Goal: Task Accomplishment & Management: Use online tool/utility

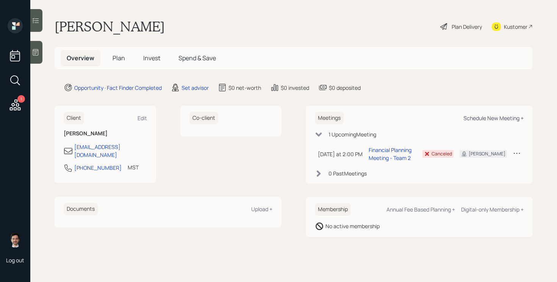
click at [480, 116] on div "Schedule New Meeting +" at bounding box center [494, 117] width 60 height 7
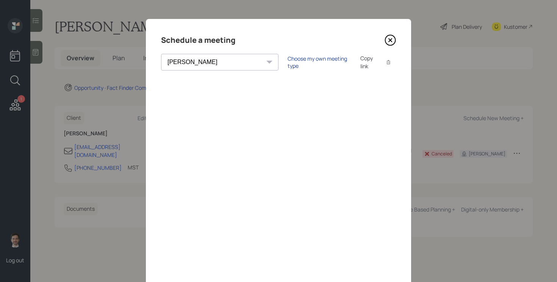
click at [288, 62] on div "Choose my own meeting type" at bounding box center [320, 62] width 64 height 14
click at [193, 59] on select "[PERSON_NAME] [PERSON_NAME] [PERSON_NAME] [PERSON_NAME] [PERSON_NAME] [PERSON_N…" at bounding box center [226, 62] width 131 height 17
click at [161, 54] on select "[PERSON_NAME] [PERSON_NAME] [PERSON_NAME] [PERSON_NAME] [PERSON_NAME] [PERSON_N…" at bounding box center [226, 62] width 131 height 17
click at [301, 63] on div "Use meeting type for lifecycle stage" at bounding box center [344, 62] width 87 height 7
click at [360, 63] on div "Copy link" at bounding box center [368, 62] width 17 height 16
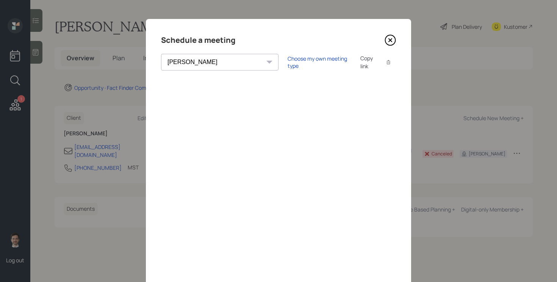
click at [198, 65] on select "[PERSON_NAME] [PERSON_NAME] [PERSON_NAME] [PERSON_NAME] [PERSON_NAME] [PERSON_N…" at bounding box center [219, 62] width 117 height 17
click at [161, 54] on select "[PERSON_NAME] [PERSON_NAME] [PERSON_NAME] [PERSON_NAME] [PERSON_NAME] [PERSON_N…" at bounding box center [219, 62] width 117 height 17
click at [288, 62] on div "Choose my own meeting type" at bounding box center [320, 62] width 64 height 14
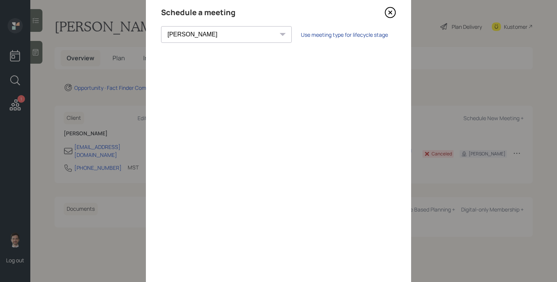
scroll to position [24, 0]
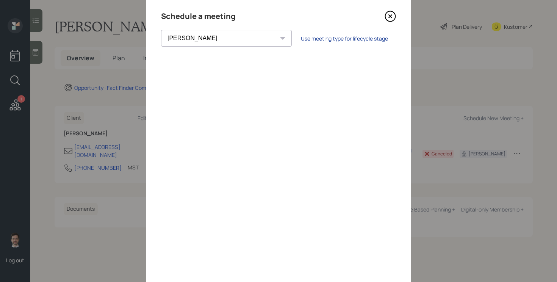
click at [301, 38] on div "Use meeting type for lifecycle stage" at bounding box center [344, 38] width 87 height 7
click at [360, 38] on div "Copy link" at bounding box center [368, 38] width 17 height 16
click at [197, 38] on select "[PERSON_NAME] [PERSON_NAME] [PERSON_NAME] [PERSON_NAME] [PERSON_NAME] [PERSON_N…" at bounding box center [219, 38] width 117 height 17
select select "ef6b64e1-8f62-4a74-b865-a7df4b35b836"
click at [161, 30] on select "[PERSON_NAME] [PERSON_NAME] [PERSON_NAME] [PERSON_NAME] [PERSON_NAME] [PERSON_N…" at bounding box center [219, 38] width 117 height 17
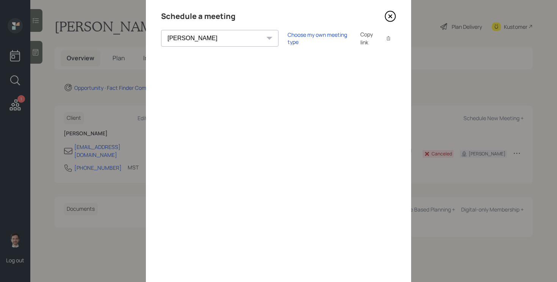
click at [360, 39] on div "Copy link" at bounding box center [368, 38] width 17 height 16
click at [360, 40] on div "Copy link" at bounding box center [368, 38] width 17 height 16
click at [389, 17] on icon at bounding box center [390, 16] width 3 height 3
